Goal: Obtain resource: Download file/media

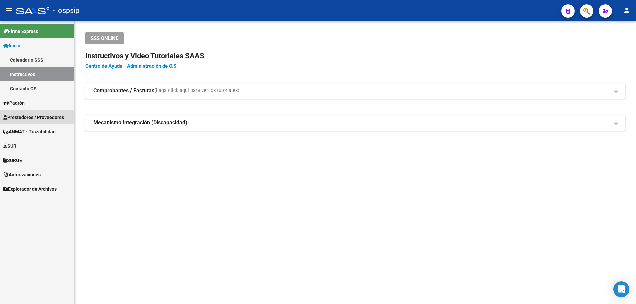
click at [31, 120] on span "Prestadores / Proveedores" at bounding box center [33, 117] width 61 height 7
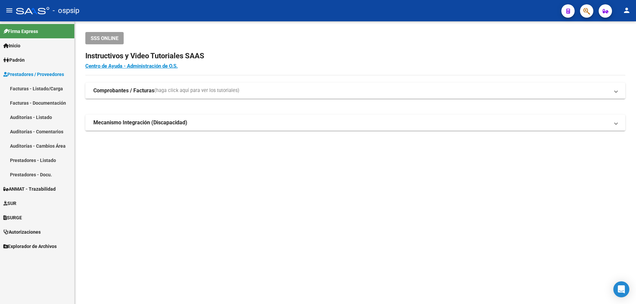
click at [41, 86] on link "Facturas - Listado/Carga" at bounding box center [37, 88] width 74 height 14
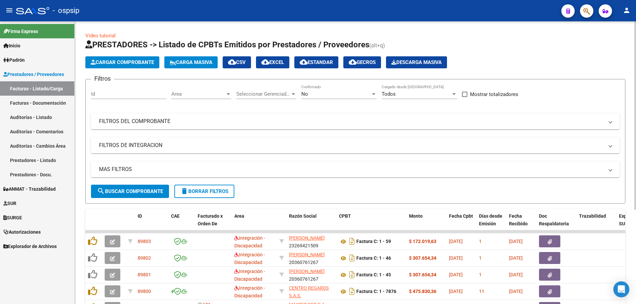
click at [227, 94] on div at bounding box center [228, 94] width 3 height 2
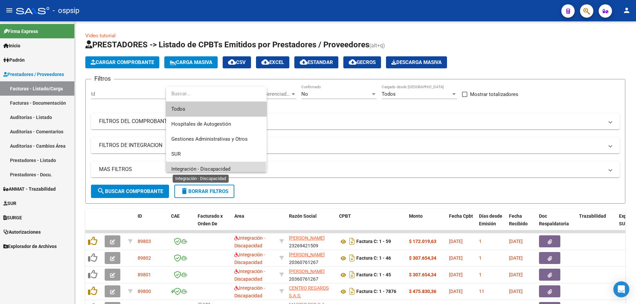
click at [212, 167] on span "Integración - Discapacidad" at bounding box center [200, 169] width 59 height 6
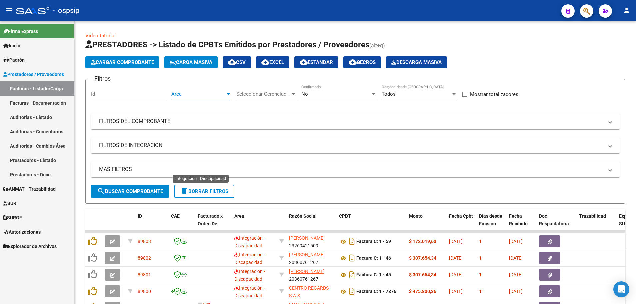
scroll to position [5, 0]
click at [374, 94] on div at bounding box center [373, 94] width 3 height 2
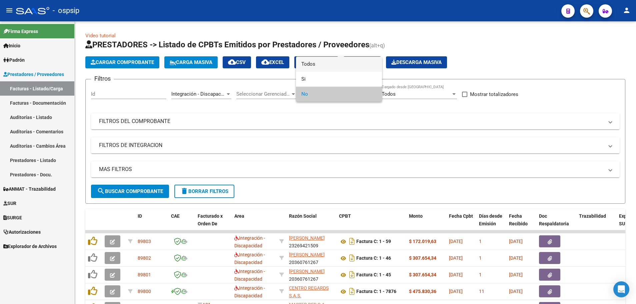
click at [370, 70] on span "Todos" at bounding box center [338, 64] width 75 height 15
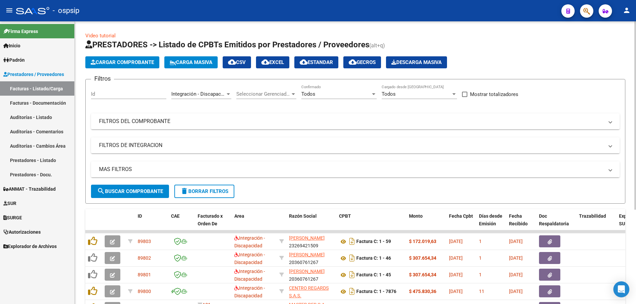
click at [118, 171] on mat-panel-title "MAS FILTROS" at bounding box center [351, 169] width 505 height 7
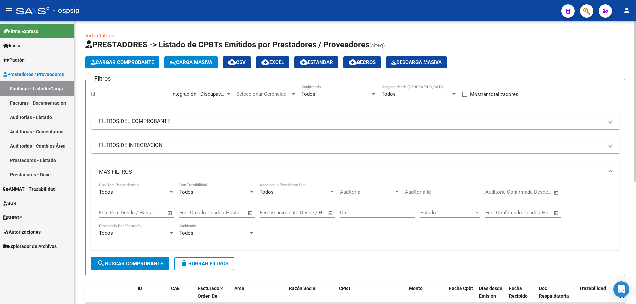
click at [169, 212] on span "Open calendar" at bounding box center [170, 213] width 16 height 16
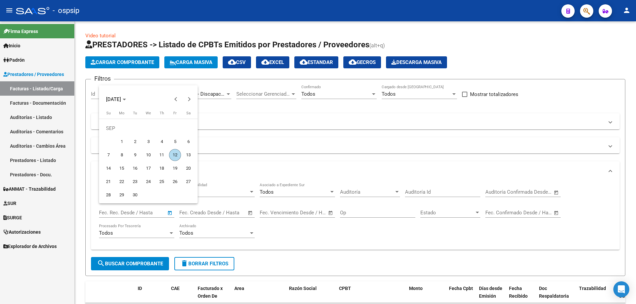
click at [160, 154] on span "11" at bounding box center [162, 155] width 12 height 12
type input "[DATE]"
click at [160, 154] on span "11" at bounding box center [162, 155] width 12 height 12
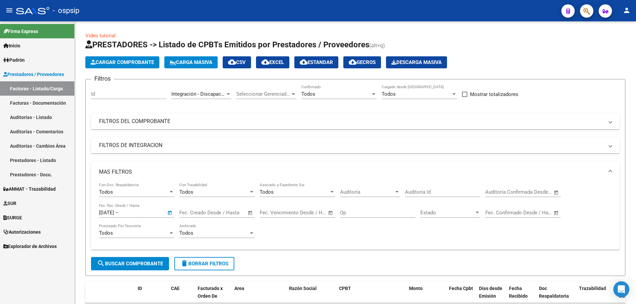
type input "[DATE]"
click at [134, 268] on button "search Buscar Comprobante" at bounding box center [130, 263] width 78 height 13
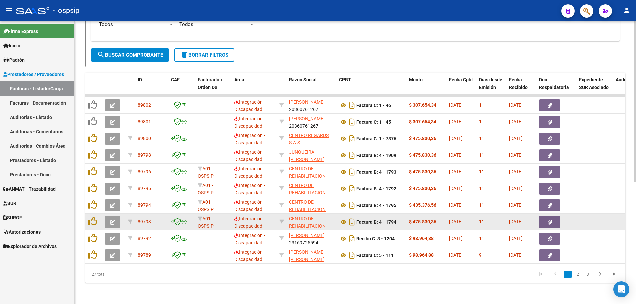
scroll to position [214, 0]
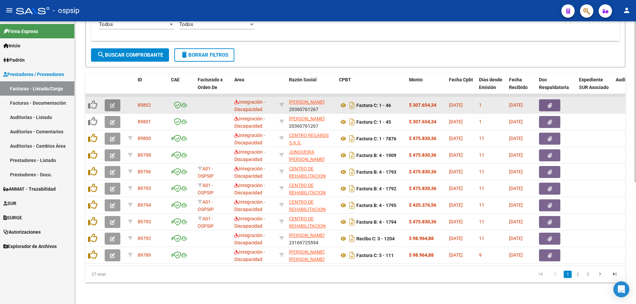
click at [110, 103] on icon "button" at bounding box center [112, 105] width 5 height 5
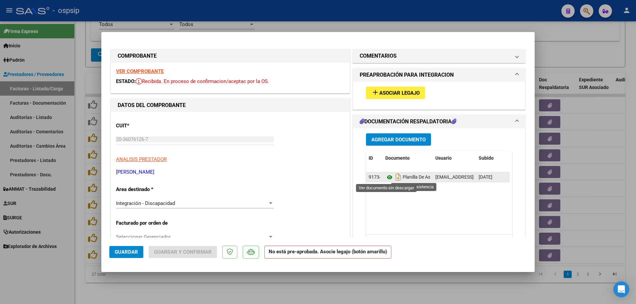
click at [386, 178] on icon at bounding box center [389, 177] width 9 height 8
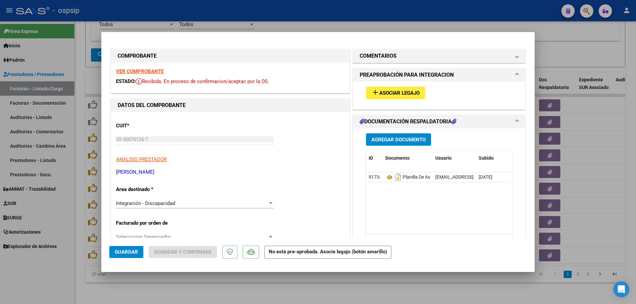
click at [125, 73] on strong "VER COMPROBANTE" at bounding box center [140, 71] width 48 height 6
click at [379, 96] on button "add Asociar Legajo" at bounding box center [395, 93] width 59 height 12
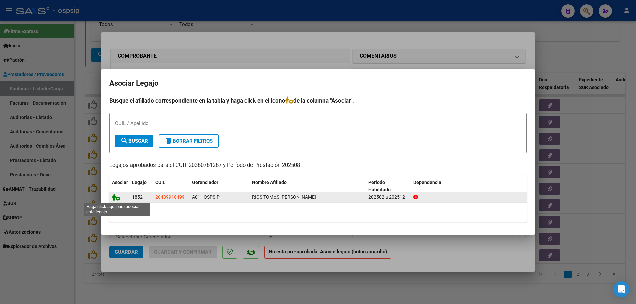
click at [118, 198] on icon at bounding box center [116, 196] width 8 height 7
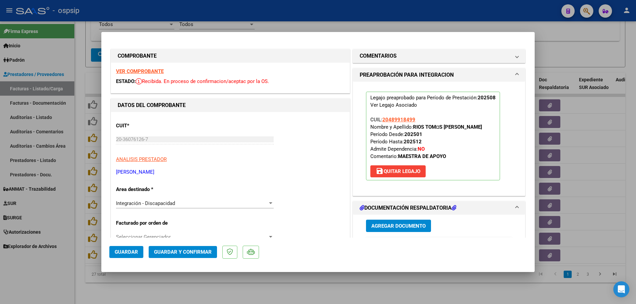
click at [112, 252] on button "Guardar" at bounding box center [126, 252] width 34 height 12
click at [81, 225] on div at bounding box center [318, 152] width 636 height 304
type input "$ 0,00"
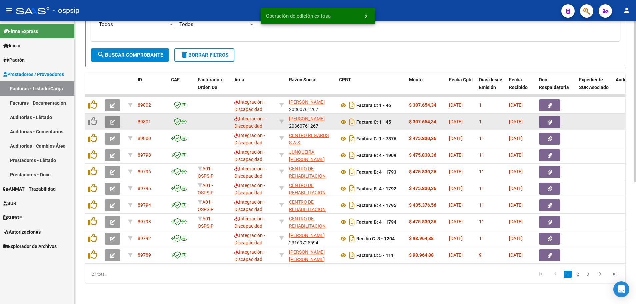
click at [108, 118] on button "button" at bounding box center [113, 122] width 16 height 12
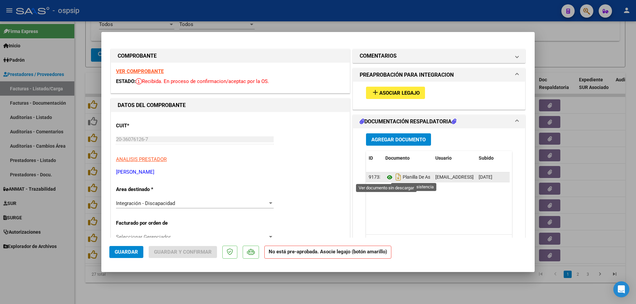
click at [385, 177] on icon at bounding box center [389, 177] width 9 height 8
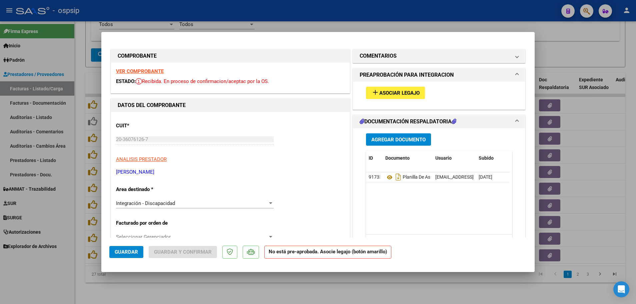
click at [140, 70] on strong "VER COMPROBANTE" at bounding box center [140, 71] width 48 height 6
click at [397, 93] on span "Asociar Legajo" at bounding box center [399, 93] width 40 height 6
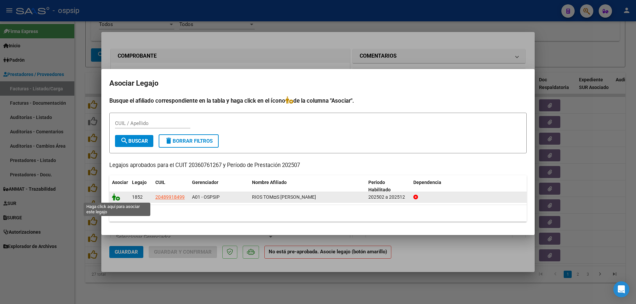
click at [117, 197] on icon at bounding box center [116, 196] width 8 height 7
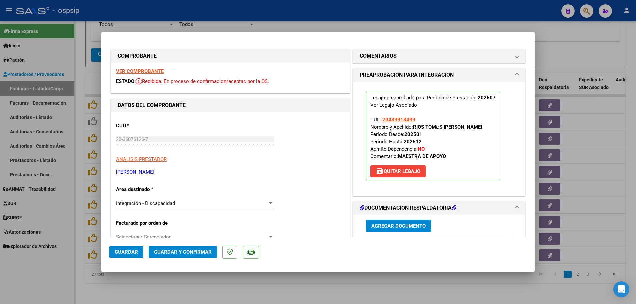
click at [124, 253] on span "Guardar" at bounding box center [126, 252] width 23 height 6
click at [78, 233] on div at bounding box center [318, 152] width 636 height 304
type input "$ 0,00"
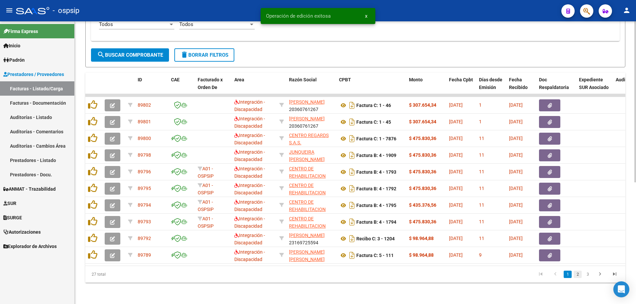
click at [577, 275] on link "2" at bounding box center [578, 274] width 8 height 7
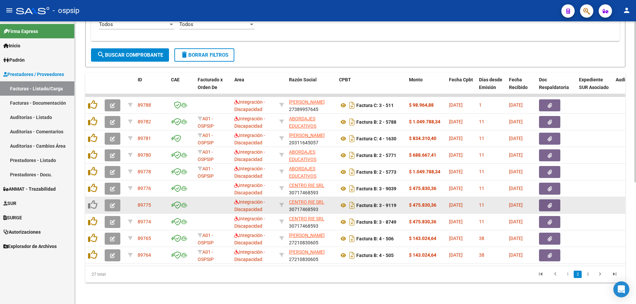
click at [108, 202] on button "button" at bounding box center [113, 205] width 16 height 12
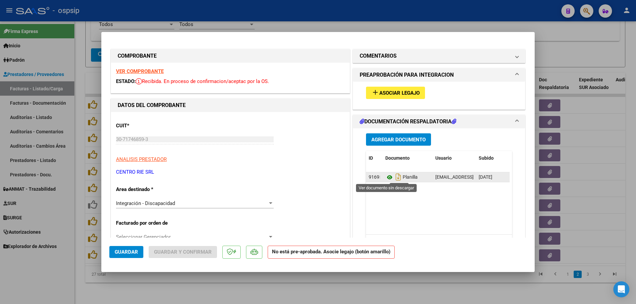
click at [389, 177] on icon at bounding box center [389, 177] width 9 height 8
click at [161, 71] on strong "VER COMPROBANTE" at bounding box center [140, 71] width 48 height 6
click at [395, 91] on span "Asociar Legajo" at bounding box center [399, 93] width 40 height 6
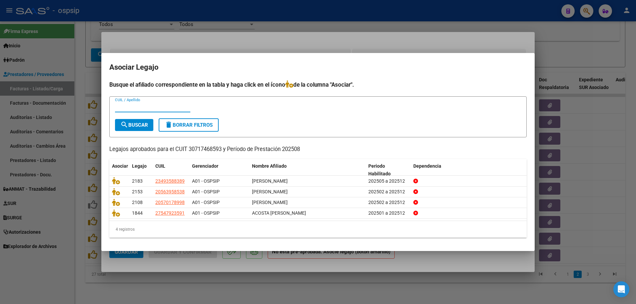
click at [77, 238] on div at bounding box center [318, 152] width 636 height 304
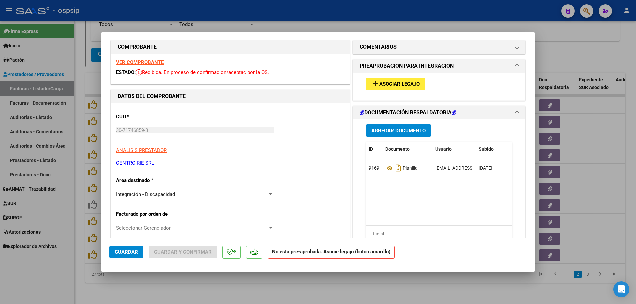
scroll to position [0, 0]
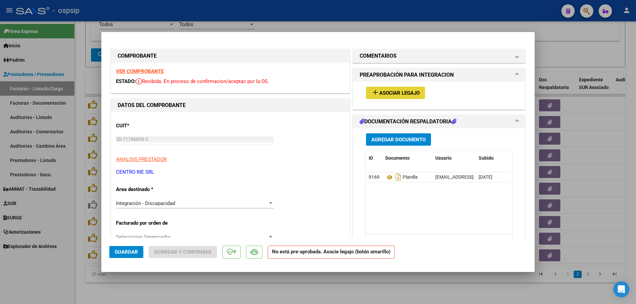
click at [383, 95] on span "Asociar Legajo" at bounding box center [399, 93] width 40 height 6
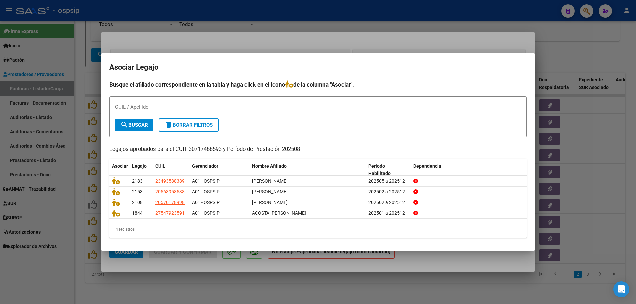
click at [81, 221] on div at bounding box center [318, 152] width 636 height 304
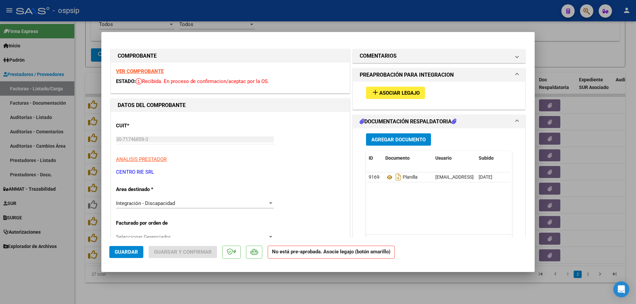
click at [136, 70] on strong "VER COMPROBANTE" at bounding box center [140, 71] width 48 height 6
click at [161, 72] on strong "VER COMPROBANTE" at bounding box center [140, 71] width 48 height 6
click at [83, 184] on div at bounding box center [318, 152] width 636 height 304
type input "$ 0,00"
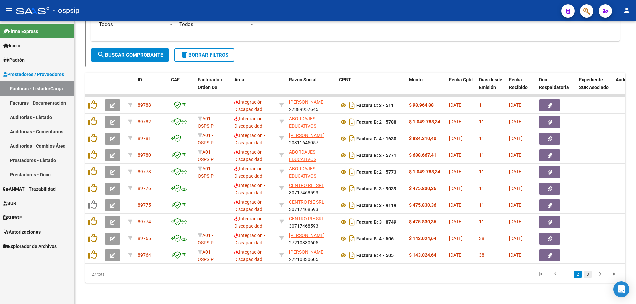
click at [589, 274] on link "3" at bounding box center [588, 274] width 8 height 7
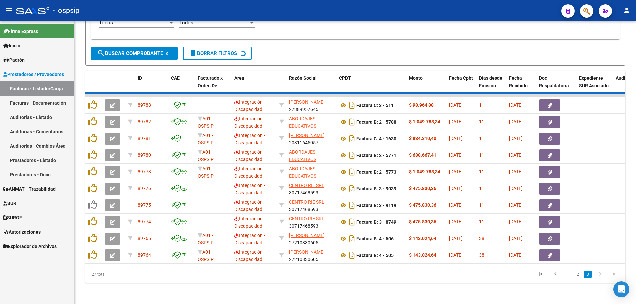
scroll to position [164, 0]
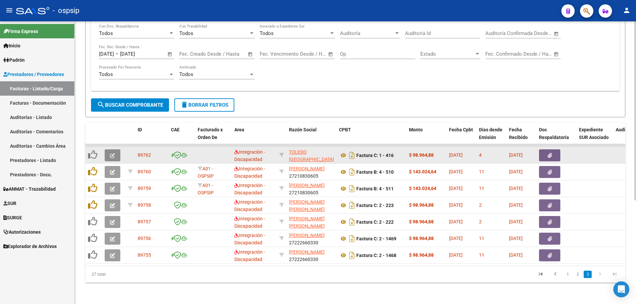
click at [107, 153] on button "button" at bounding box center [113, 155] width 16 height 12
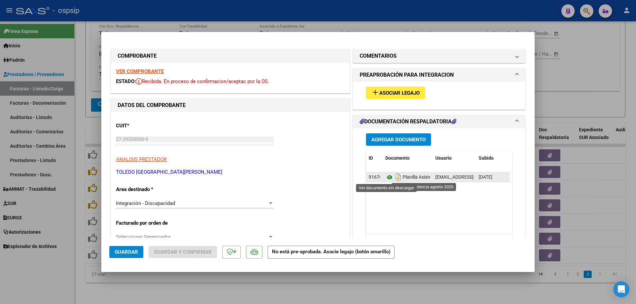
click at [388, 177] on icon at bounding box center [389, 177] width 9 height 8
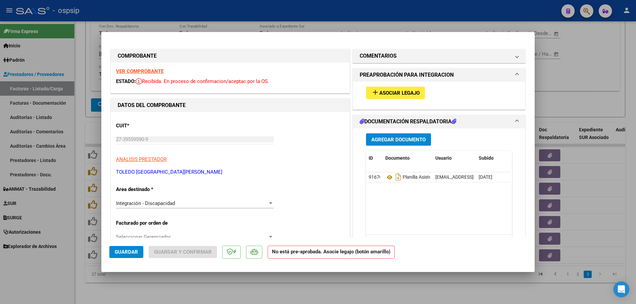
click at [150, 71] on strong "VER COMPROBANTE" at bounding box center [140, 71] width 48 height 6
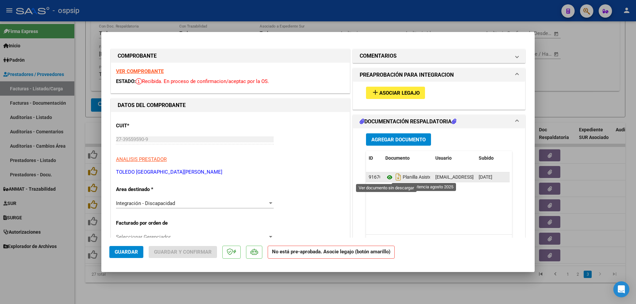
click at [385, 176] on icon at bounding box center [389, 177] width 9 height 8
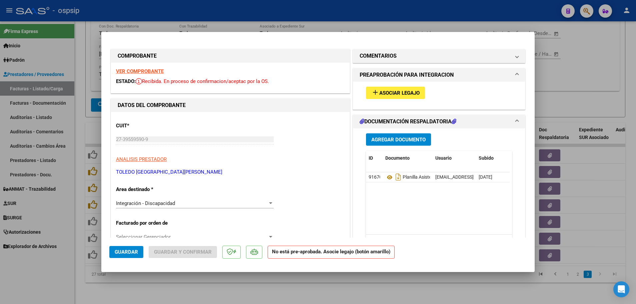
click at [400, 92] on span "Asociar Legajo" at bounding box center [399, 93] width 40 height 6
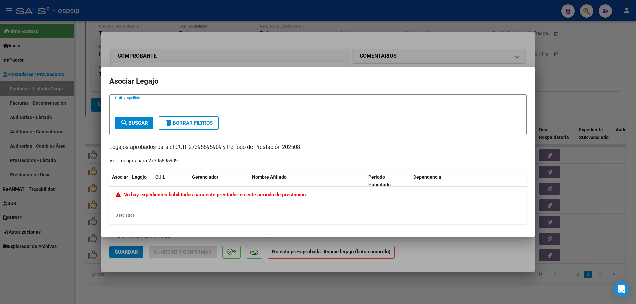
click at [80, 199] on div at bounding box center [318, 152] width 636 height 304
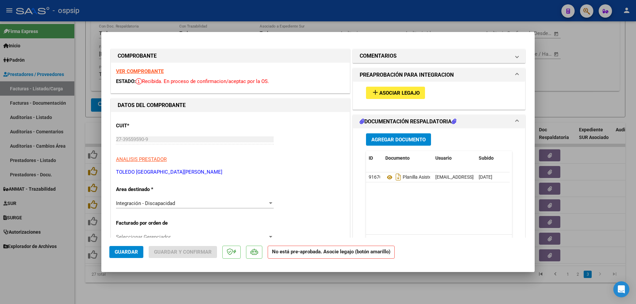
click at [149, 72] on strong "VER COMPROBANTE" at bounding box center [140, 71] width 48 height 6
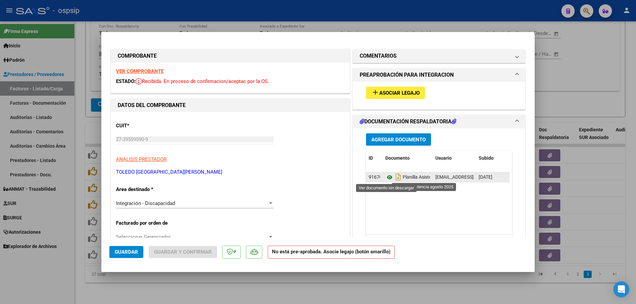
click at [387, 176] on icon at bounding box center [389, 177] width 9 height 8
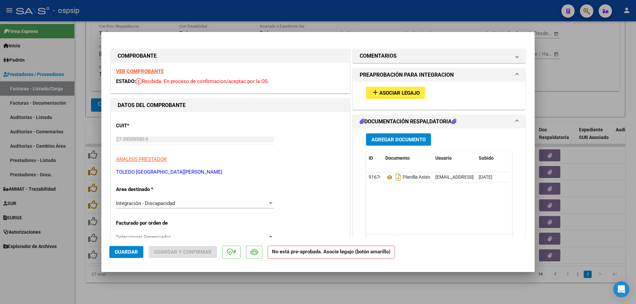
click at [152, 69] on strong "VER COMPROBANTE" at bounding box center [140, 71] width 48 height 6
click at [398, 95] on span "Asociar Legajo" at bounding box center [399, 93] width 40 height 6
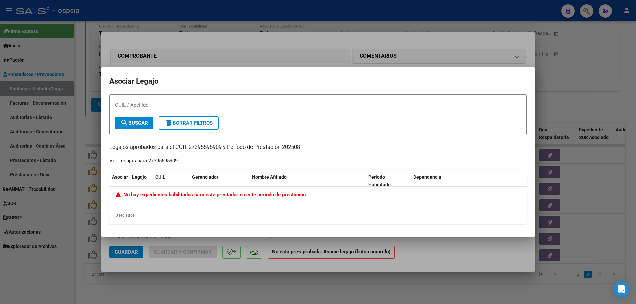
click at [82, 239] on div at bounding box center [318, 152] width 636 height 304
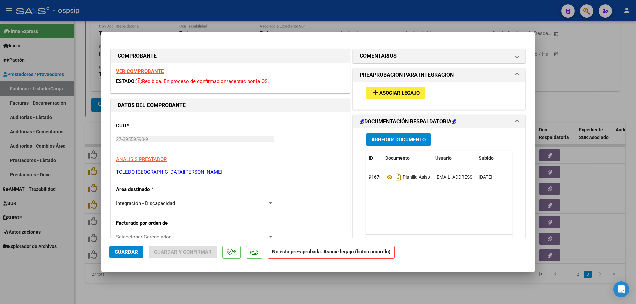
click at [81, 180] on div at bounding box center [318, 152] width 636 height 304
type input "$ 0,00"
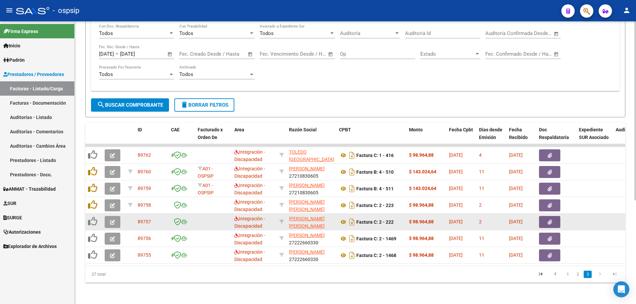
click at [107, 217] on button "button" at bounding box center [113, 222] width 16 height 12
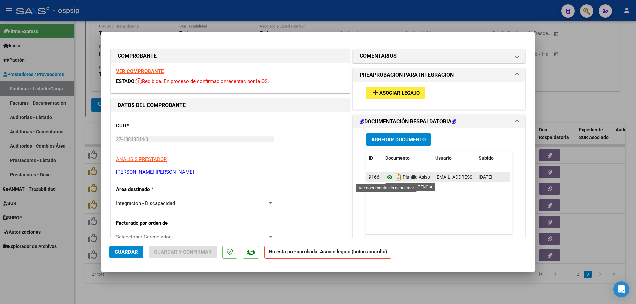
click at [387, 179] on icon at bounding box center [389, 177] width 9 height 8
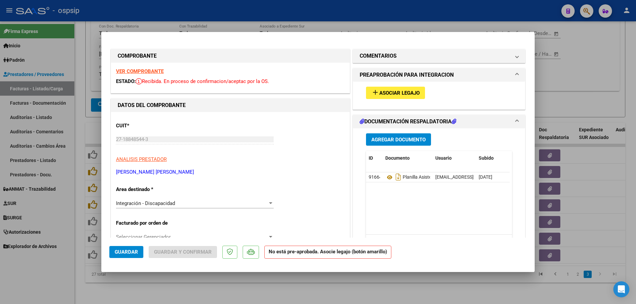
click at [139, 71] on strong "VER COMPROBANTE" at bounding box center [140, 71] width 48 height 6
click at [394, 94] on span "Asociar Legajo" at bounding box center [399, 93] width 40 height 6
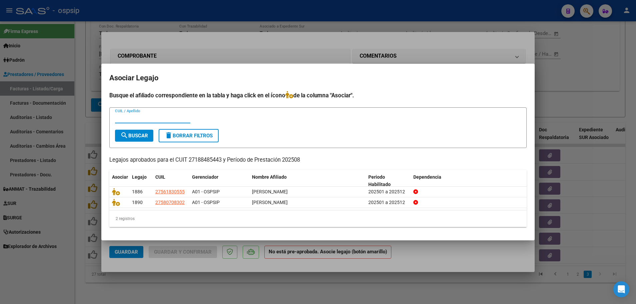
click at [80, 240] on div at bounding box center [318, 152] width 636 height 304
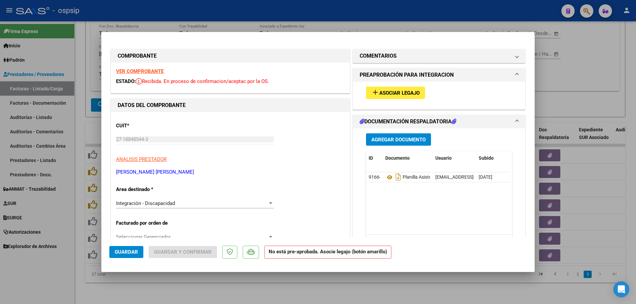
click at [147, 70] on strong "VER COMPROBANTE" at bounding box center [140, 71] width 48 height 6
click at [393, 94] on span "Asociar Legajo" at bounding box center [399, 93] width 40 height 6
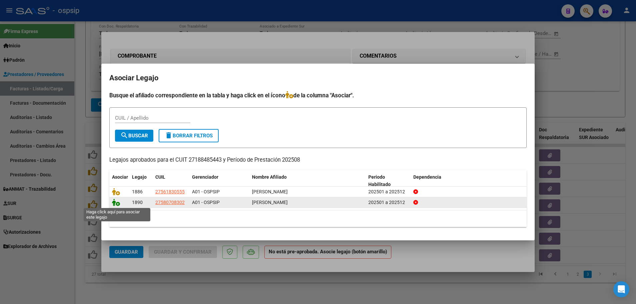
click at [116, 204] on icon at bounding box center [116, 202] width 8 height 7
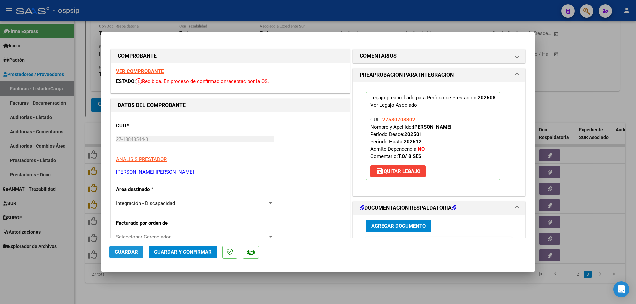
click at [113, 252] on button "Guardar" at bounding box center [126, 252] width 34 height 12
click at [78, 256] on div at bounding box center [318, 152] width 636 height 304
type input "$ 0,00"
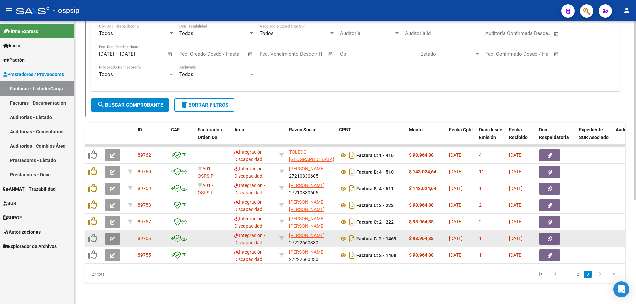
click at [107, 235] on button "button" at bounding box center [113, 239] width 16 height 12
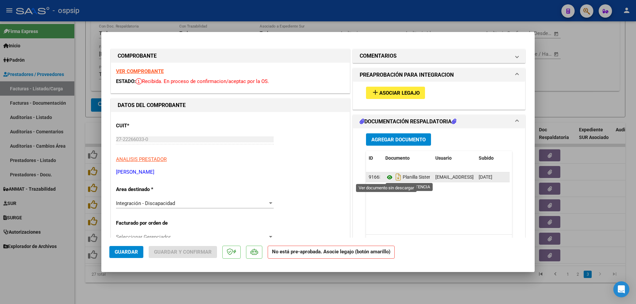
click at [385, 177] on icon at bounding box center [389, 177] width 9 height 8
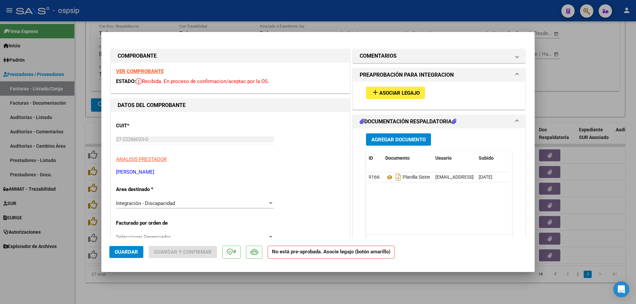
click at [141, 71] on strong "VER COMPROBANTE" at bounding box center [140, 71] width 48 height 6
click at [389, 90] on span "Asociar Legajo" at bounding box center [399, 93] width 40 height 6
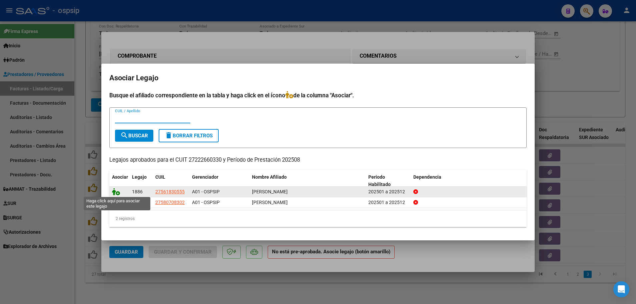
click at [116, 194] on icon at bounding box center [116, 191] width 8 height 7
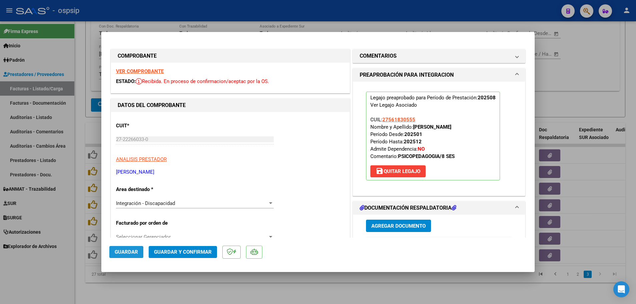
click at [131, 249] on span "Guardar" at bounding box center [126, 252] width 23 height 6
click at [79, 247] on div at bounding box center [318, 152] width 636 height 304
type input "$ 0,00"
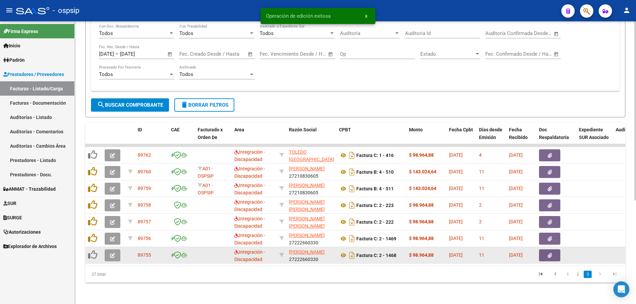
click at [107, 250] on button "button" at bounding box center [113, 255] width 16 height 12
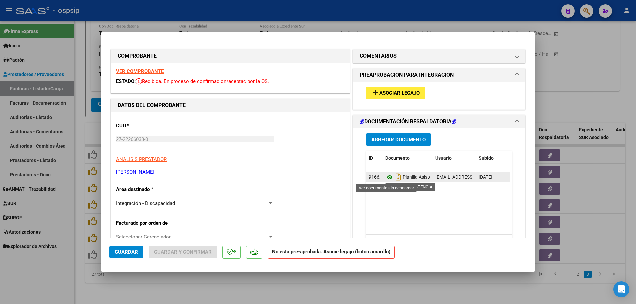
click at [387, 178] on icon at bounding box center [389, 177] width 9 height 8
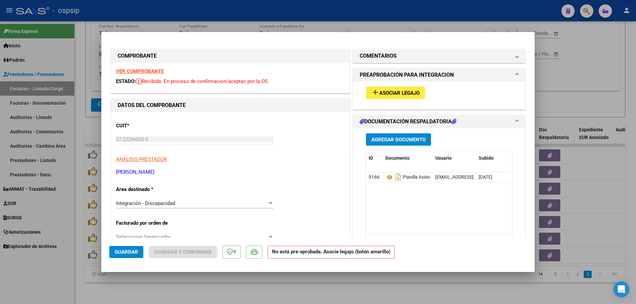
click at [155, 72] on strong "VER COMPROBANTE" at bounding box center [140, 71] width 48 height 6
click at [375, 97] on button "add Asociar Legajo" at bounding box center [395, 93] width 59 height 12
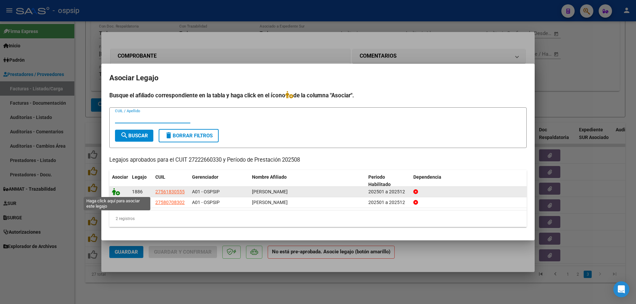
click at [118, 193] on icon at bounding box center [116, 191] width 8 height 7
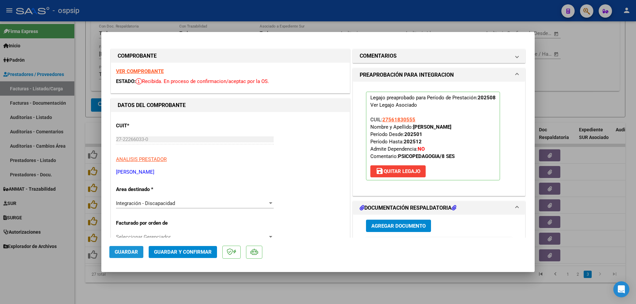
click at [113, 250] on button "Guardar" at bounding box center [126, 252] width 34 height 12
click at [77, 244] on div at bounding box center [318, 152] width 636 height 304
type input "$ 0,00"
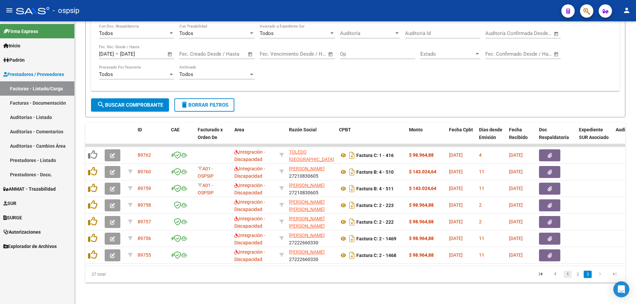
click at [569, 273] on link "1" at bounding box center [568, 274] width 8 height 7
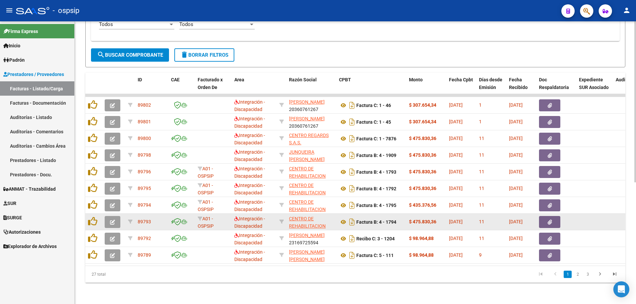
scroll to position [214, 0]
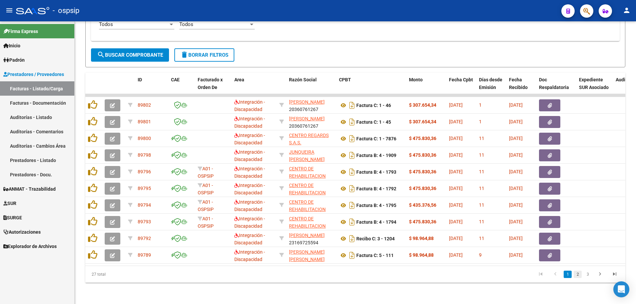
click at [579, 275] on link "2" at bounding box center [578, 274] width 8 height 7
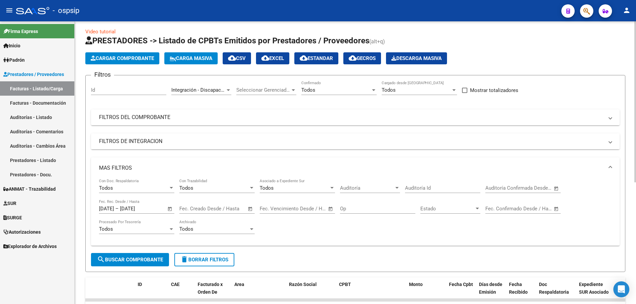
scroll to position [0, 0]
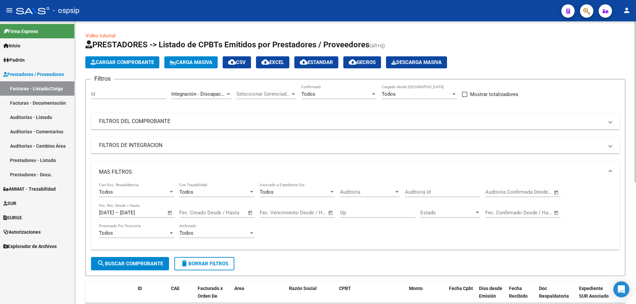
click at [281, 60] on span "cloud_download EXCEL" at bounding box center [272, 62] width 23 height 6
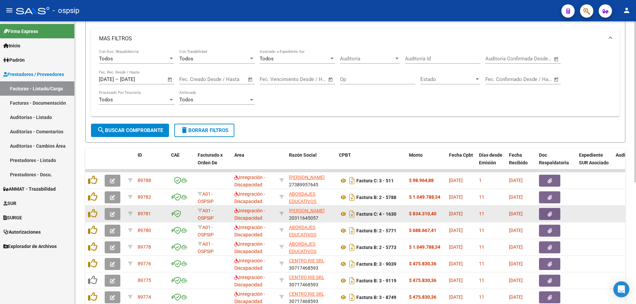
scroll to position [214, 0]
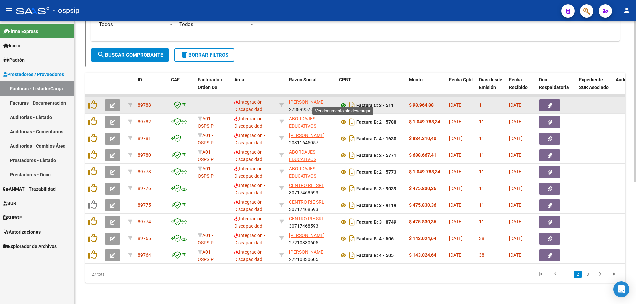
click at [344, 101] on icon at bounding box center [343, 105] width 9 height 8
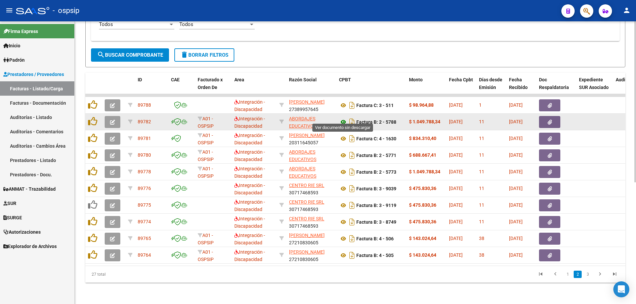
click at [343, 119] on icon at bounding box center [343, 122] width 9 height 8
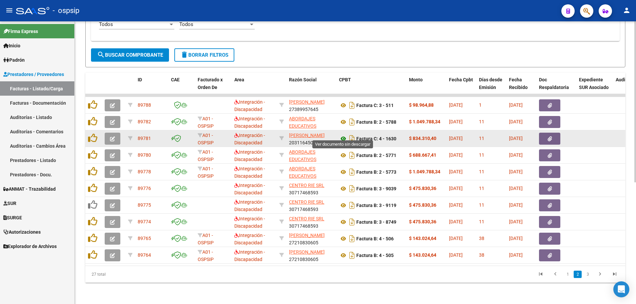
click at [342, 135] on icon at bounding box center [343, 139] width 9 height 8
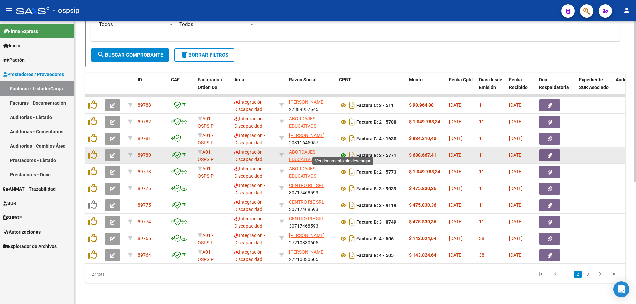
click at [342, 151] on icon at bounding box center [343, 155] width 9 height 8
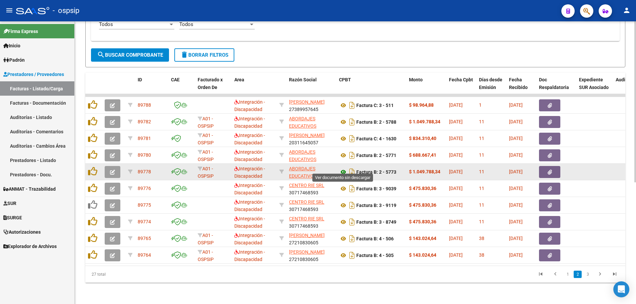
click at [343, 168] on icon at bounding box center [343, 172] width 9 height 8
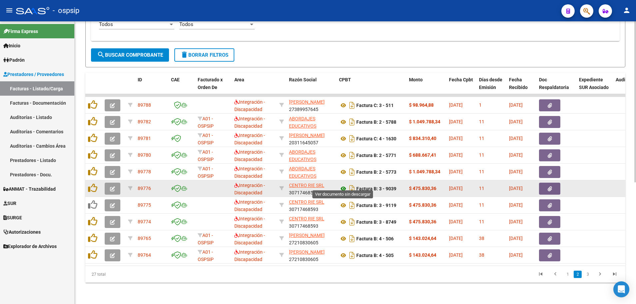
click at [342, 185] on icon at bounding box center [343, 189] width 9 height 8
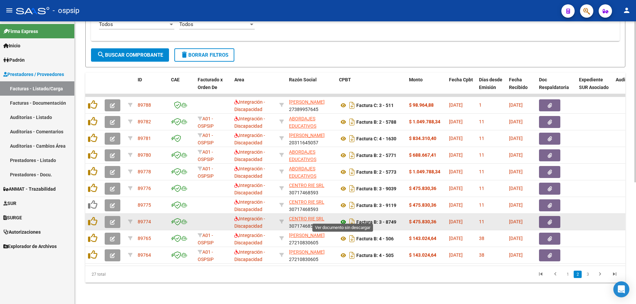
click at [343, 218] on icon at bounding box center [343, 222] width 9 height 8
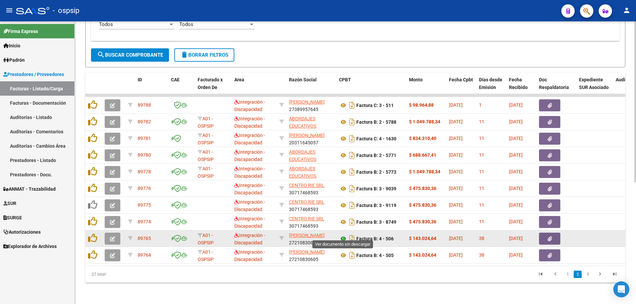
click at [343, 235] on icon at bounding box center [343, 239] width 9 height 8
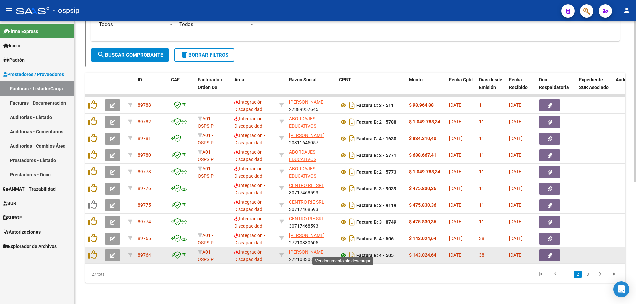
click at [345, 251] on icon at bounding box center [343, 255] width 9 height 8
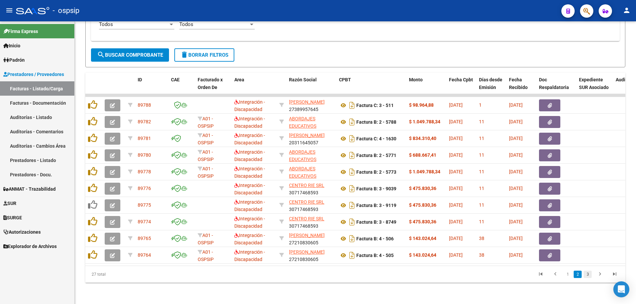
click at [588, 275] on link "3" at bounding box center [588, 274] width 8 height 7
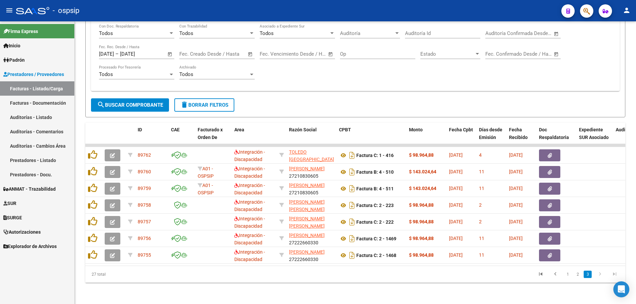
scroll to position [164, 0]
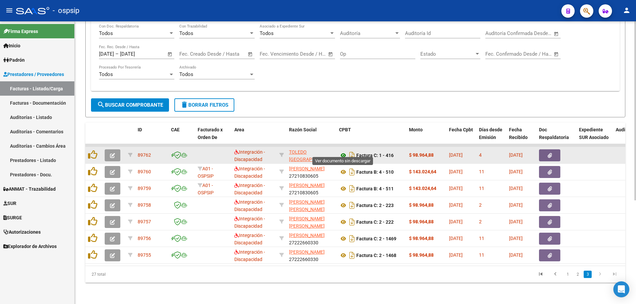
click at [344, 151] on icon at bounding box center [343, 155] width 9 height 8
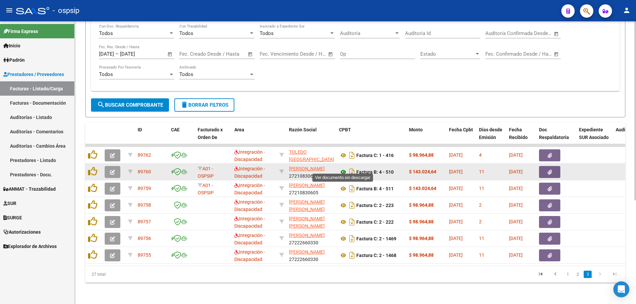
click at [340, 168] on icon at bounding box center [343, 172] width 9 height 8
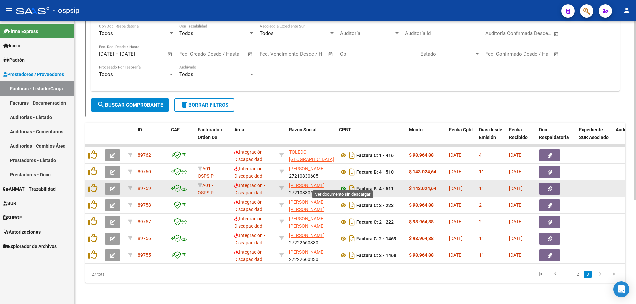
click at [342, 185] on icon at bounding box center [343, 189] width 9 height 8
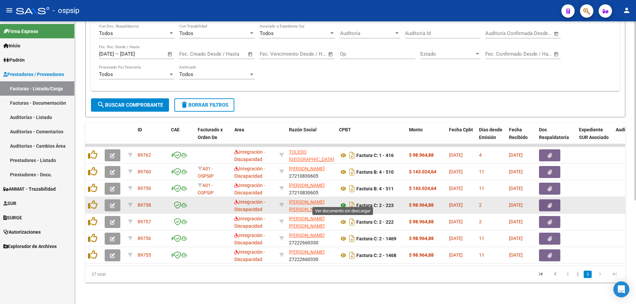
click at [341, 201] on icon at bounding box center [343, 205] width 9 height 8
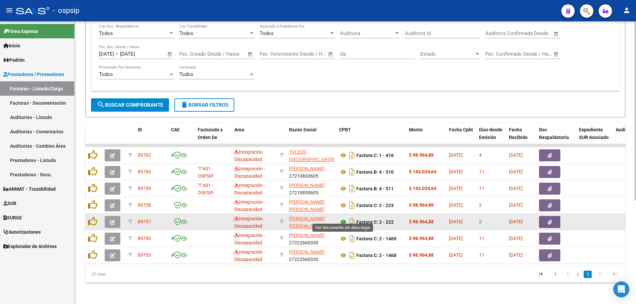
click at [344, 218] on icon at bounding box center [343, 222] width 9 height 8
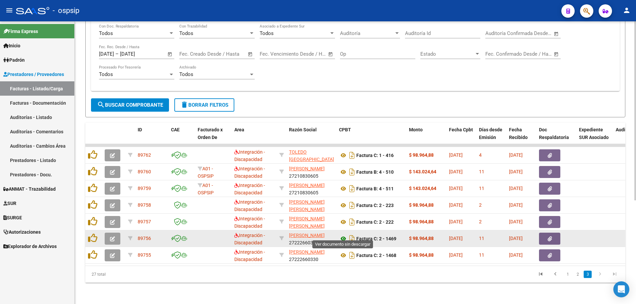
click at [342, 235] on icon at bounding box center [343, 239] width 9 height 8
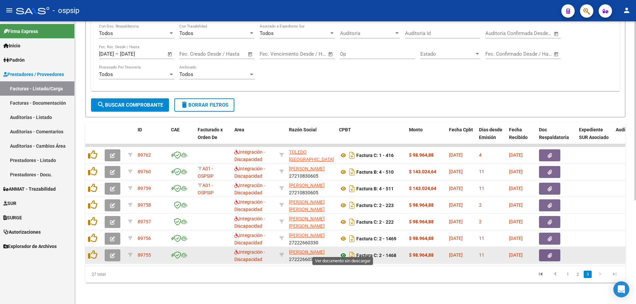
click at [344, 251] on icon at bounding box center [343, 255] width 9 height 8
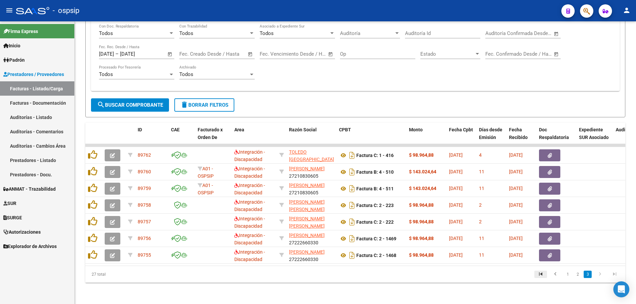
click at [542, 274] on icon "go to first page" at bounding box center [540, 275] width 9 height 8
